Goal: Navigation & Orientation: Locate item on page

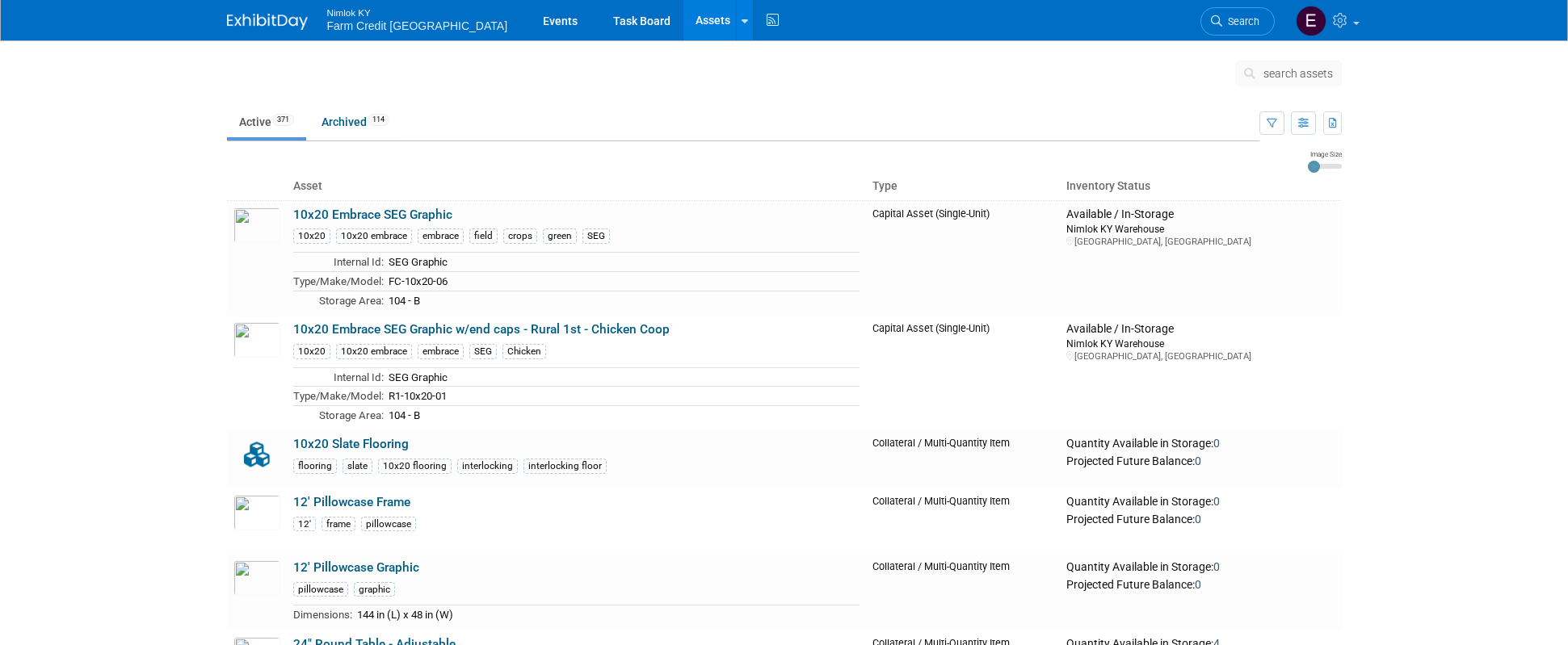
scroll to position [4498, 0]
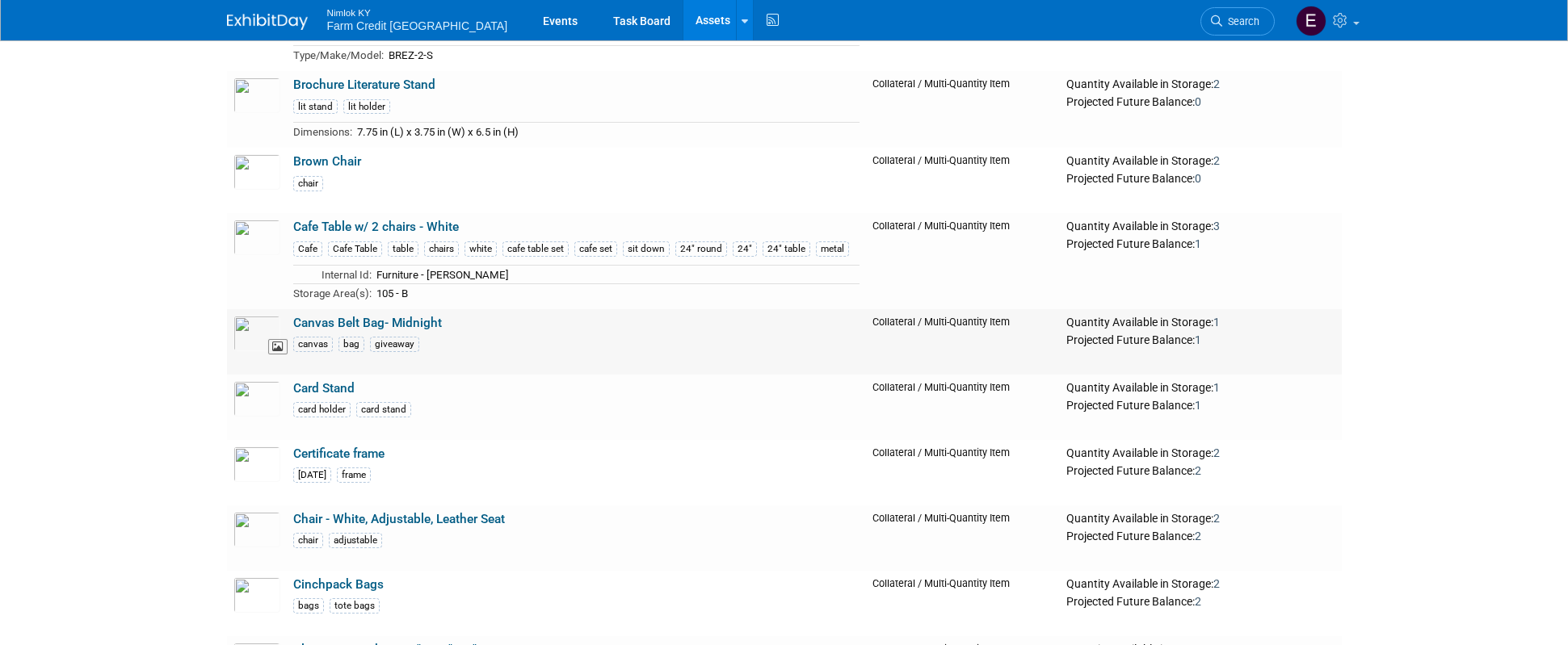
click at [261, 333] on img at bounding box center [257, 334] width 47 height 36
click at [333, 583] on link "Cinchpack Bags" at bounding box center [339, 584] width 91 height 14
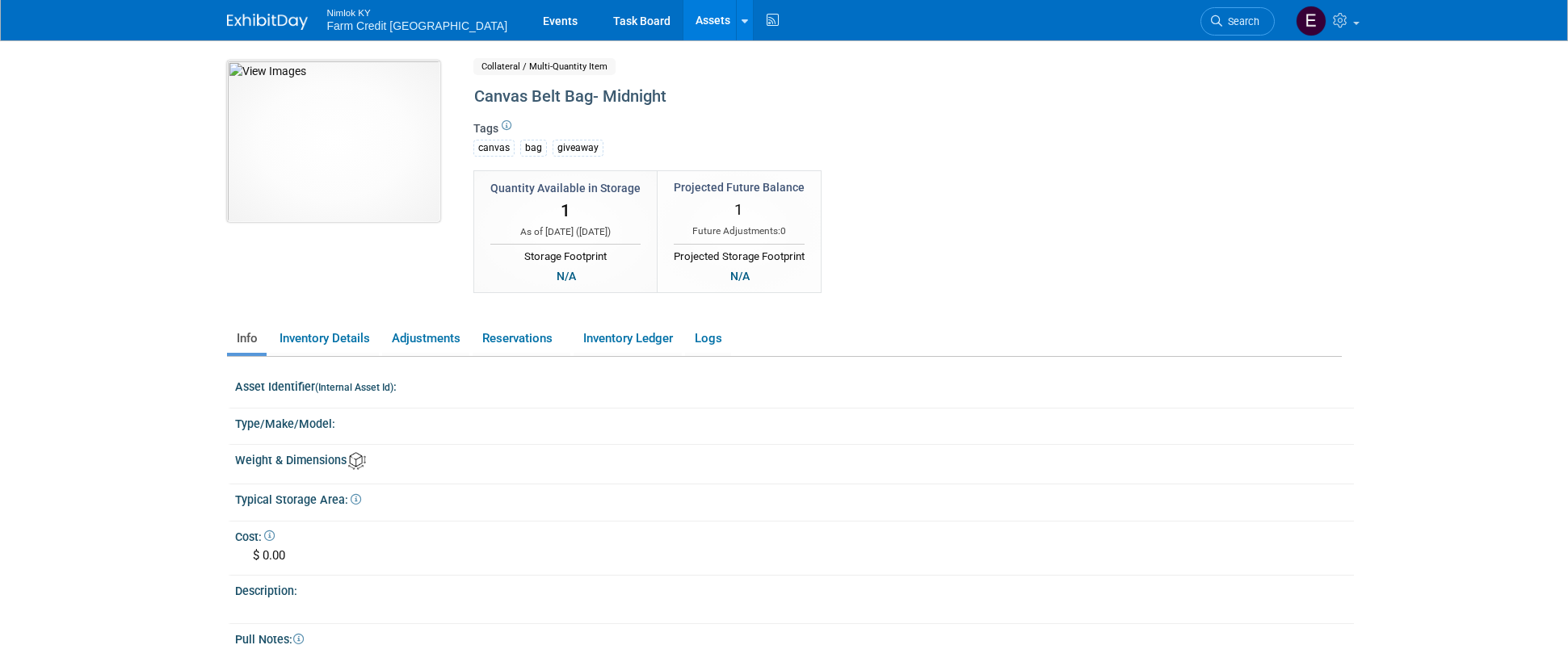
click at [311, 175] on img at bounding box center [333, 141] width 213 height 162
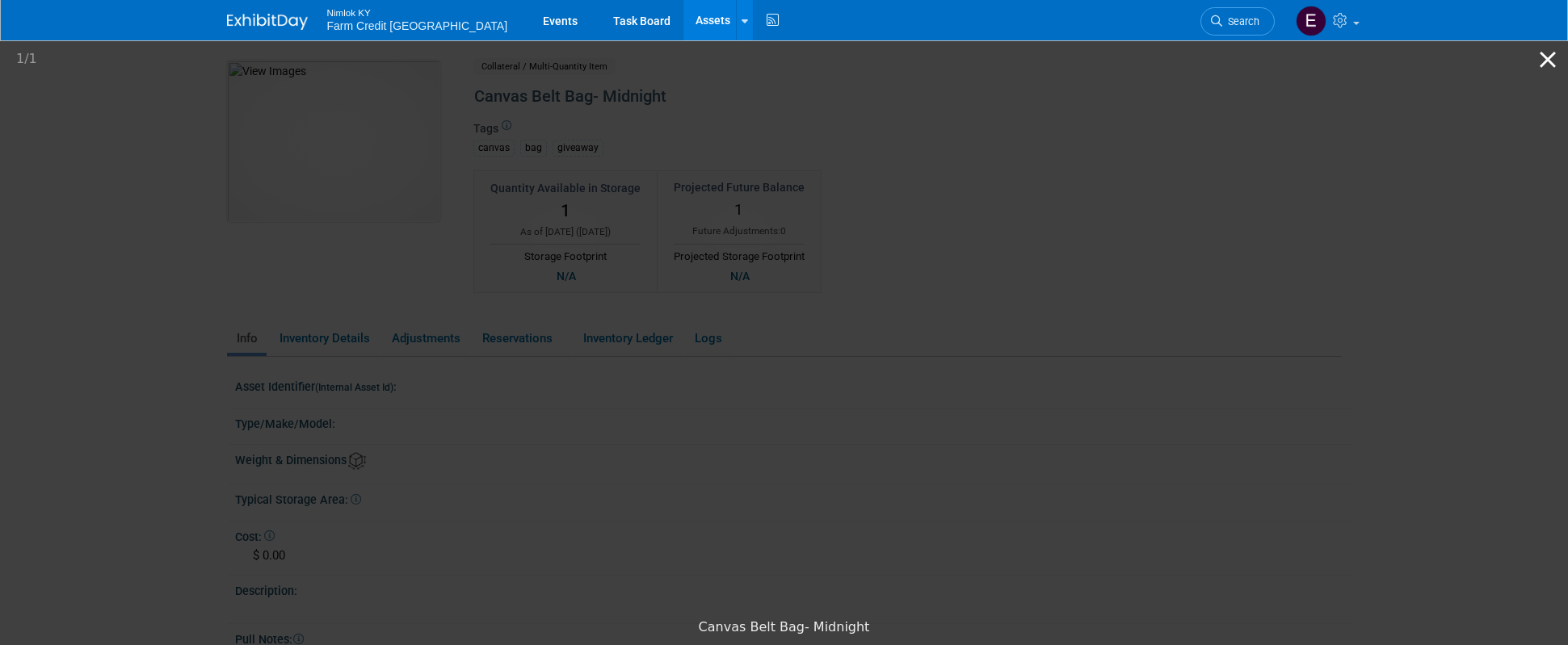
click at [1552, 57] on button "Close gallery" at bounding box center [1547, 60] width 41 height 38
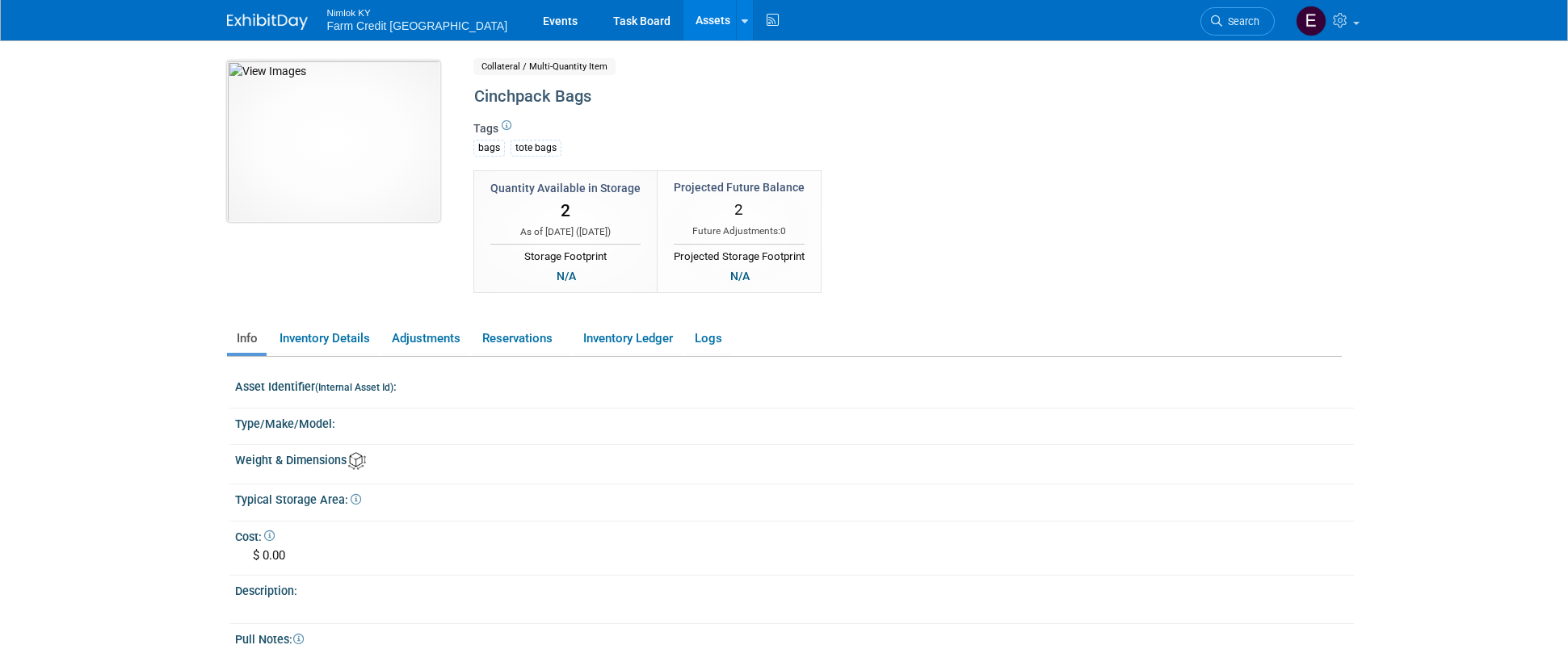
click at [334, 152] on img at bounding box center [333, 141] width 213 height 162
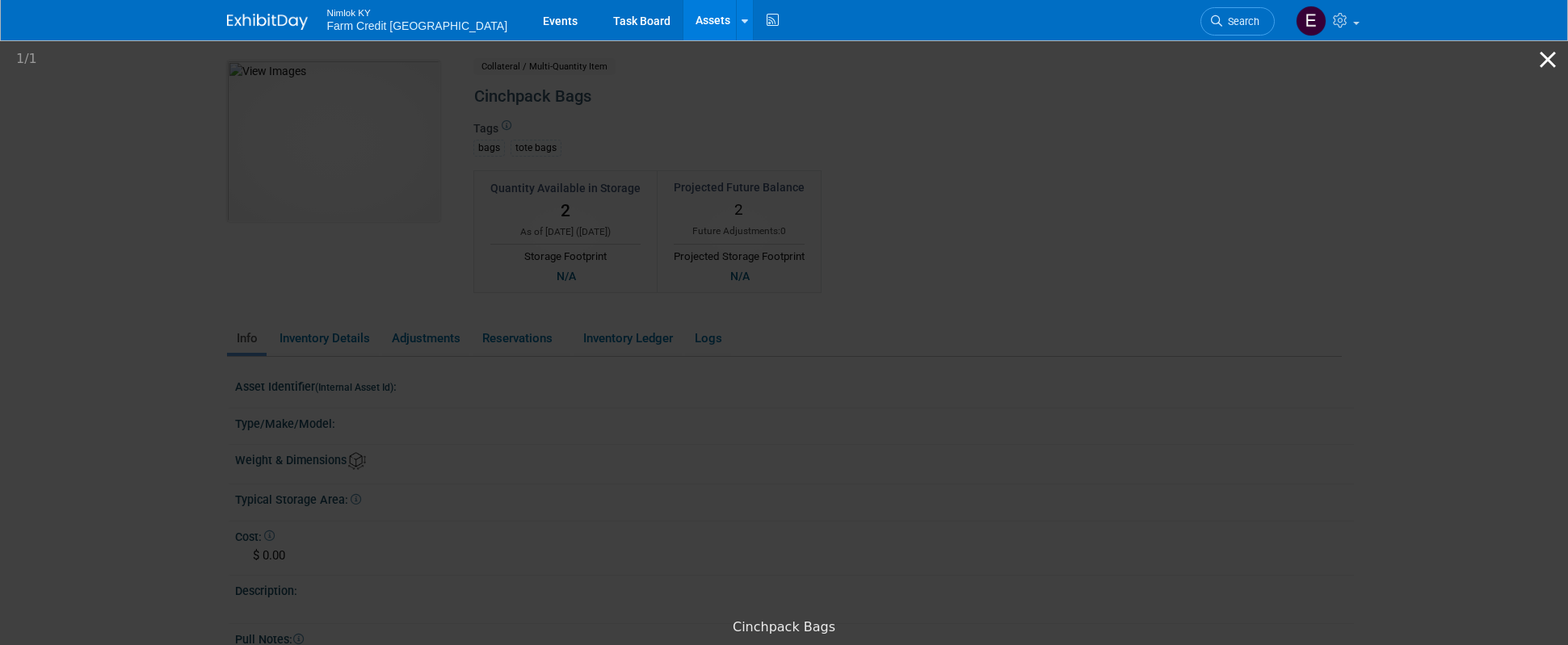
click at [1556, 62] on button "Close gallery" at bounding box center [1547, 60] width 41 height 38
